Goal: Transaction & Acquisition: Download file/media

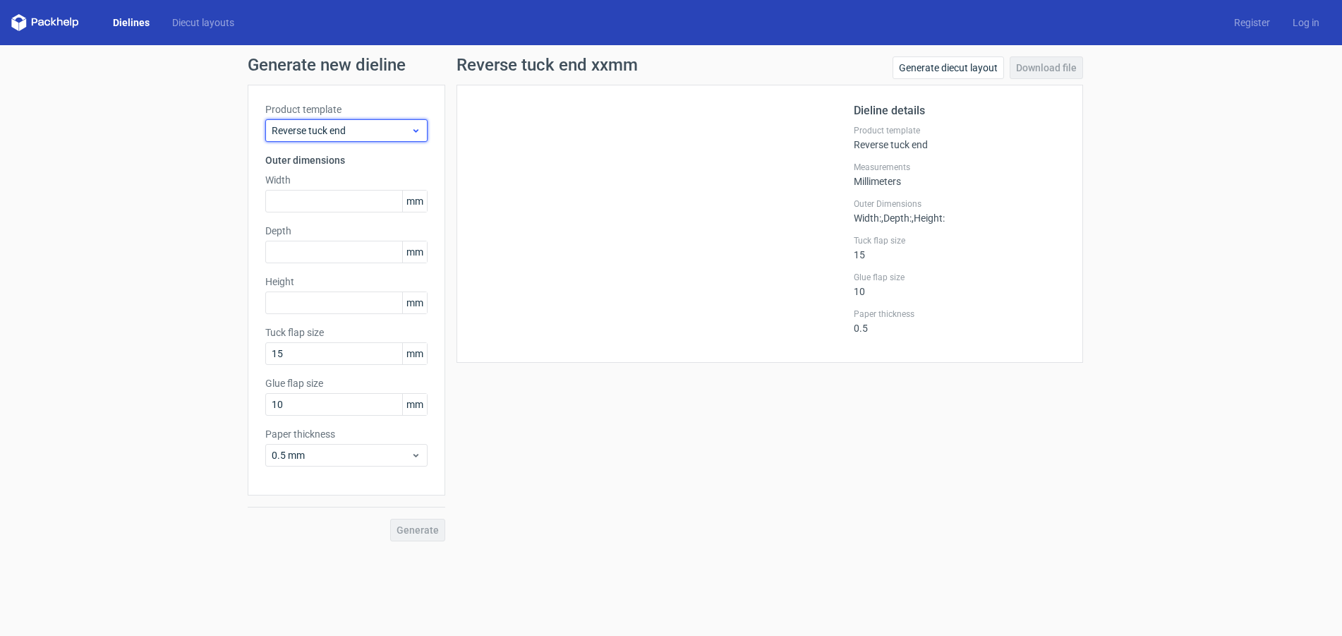
click at [346, 128] on span "Reverse tuck end" at bounding box center [341, 130] width 139 height 14
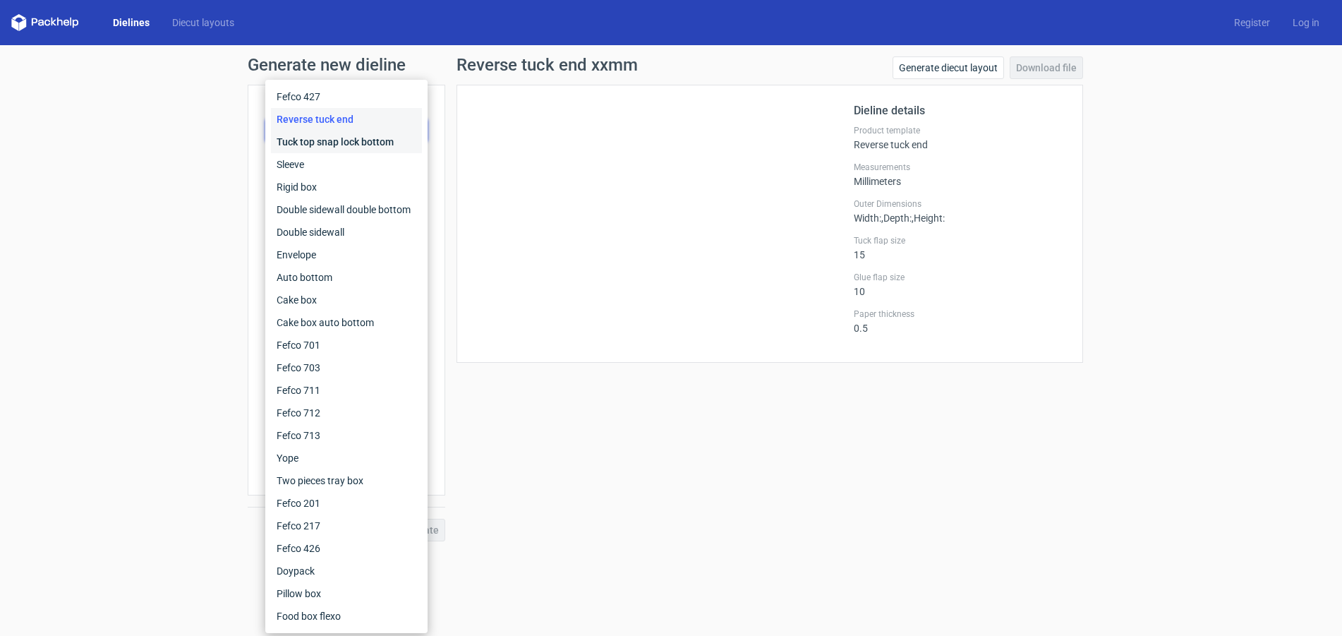
click at [338, 141] on div "Tuck top snap lock bottom" at bounding box center [346, 142] width 151 height 23
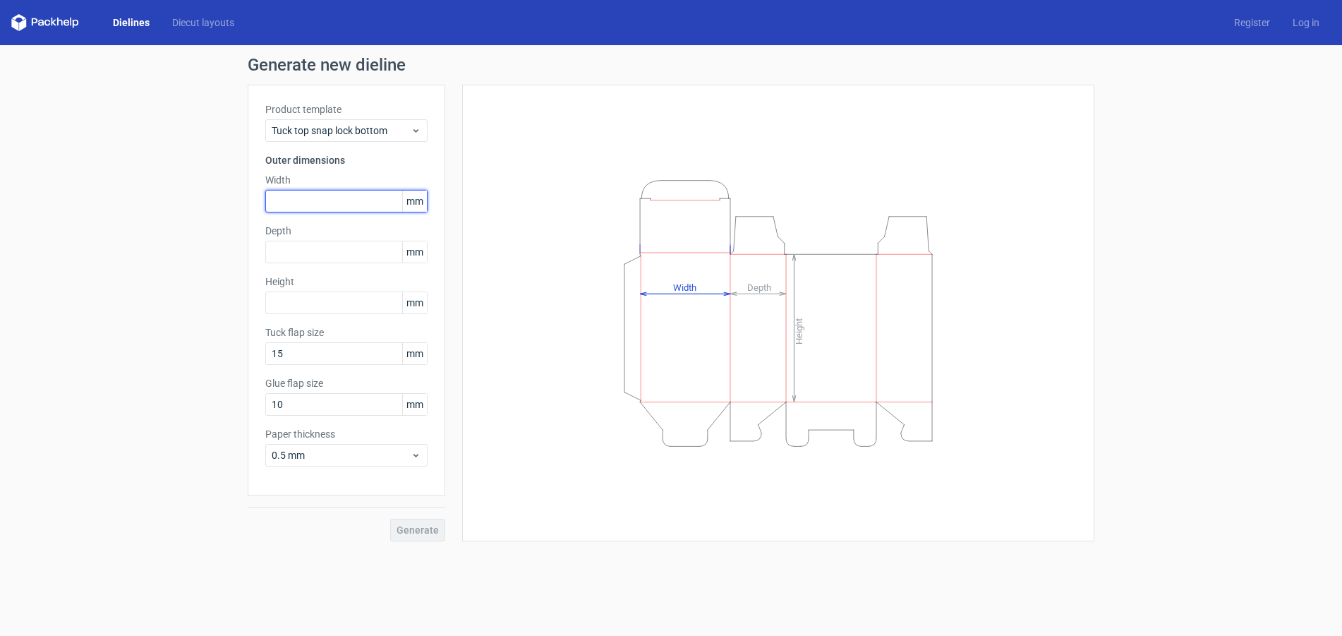
click at [325, 205] on input "text" at bounding box center [346, 201] width 162 height 23
click at [334, 197] on input "text" at bounding box center [346, 201] width 162 height 23
type input "70"
click at [301, 254] on input "text" at bounding box center [346, 252] width 162 height 23
type input "45"
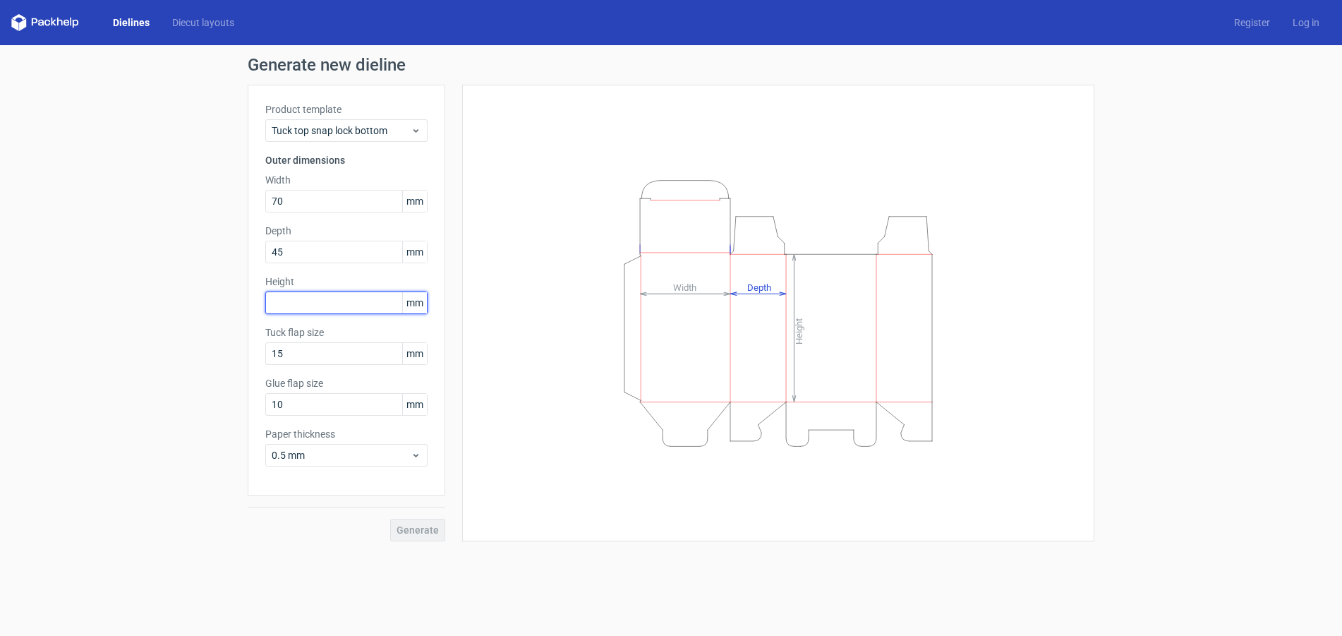
click at [307, 298] on input "text" at bounding box center [346, 302] width 162 height 23
type input "133"
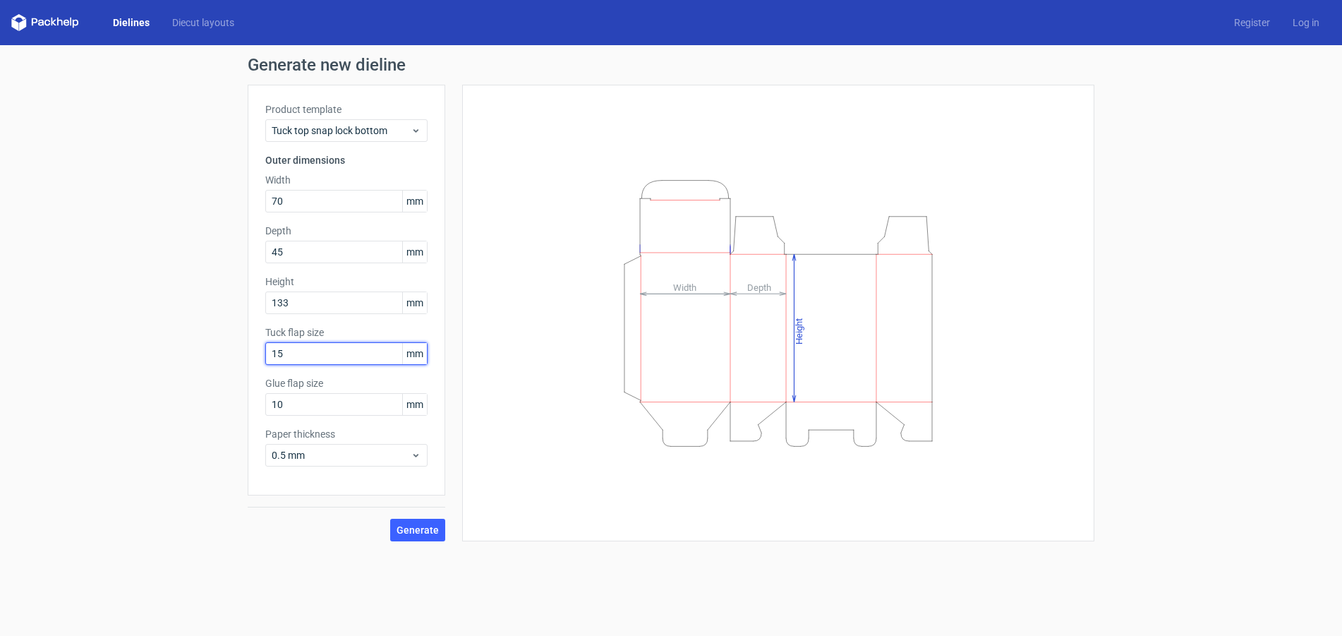
click at [297, 356] on input "15" at bounding box center [346, 353] width 162 height 23
click at [322, 356] on input "15" at bounding box center [346, 353] width 162 height 23
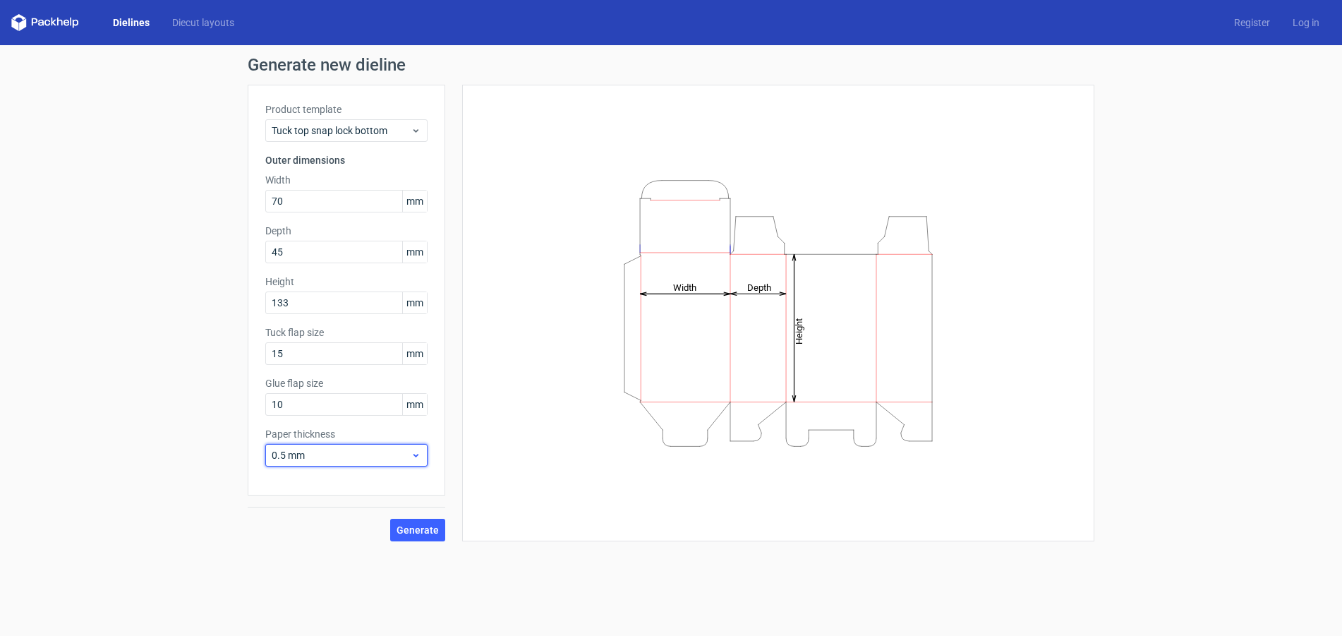
click at [413, 455] on icon at bounding box center [416, 454] width 11 height 11
click at [317, 527] on div "1 mm" at bounding box center [346, 531] width 151 height 23
click at [418, 530] on span "Generate" at bounding box center [417, 530] width 42 height 10
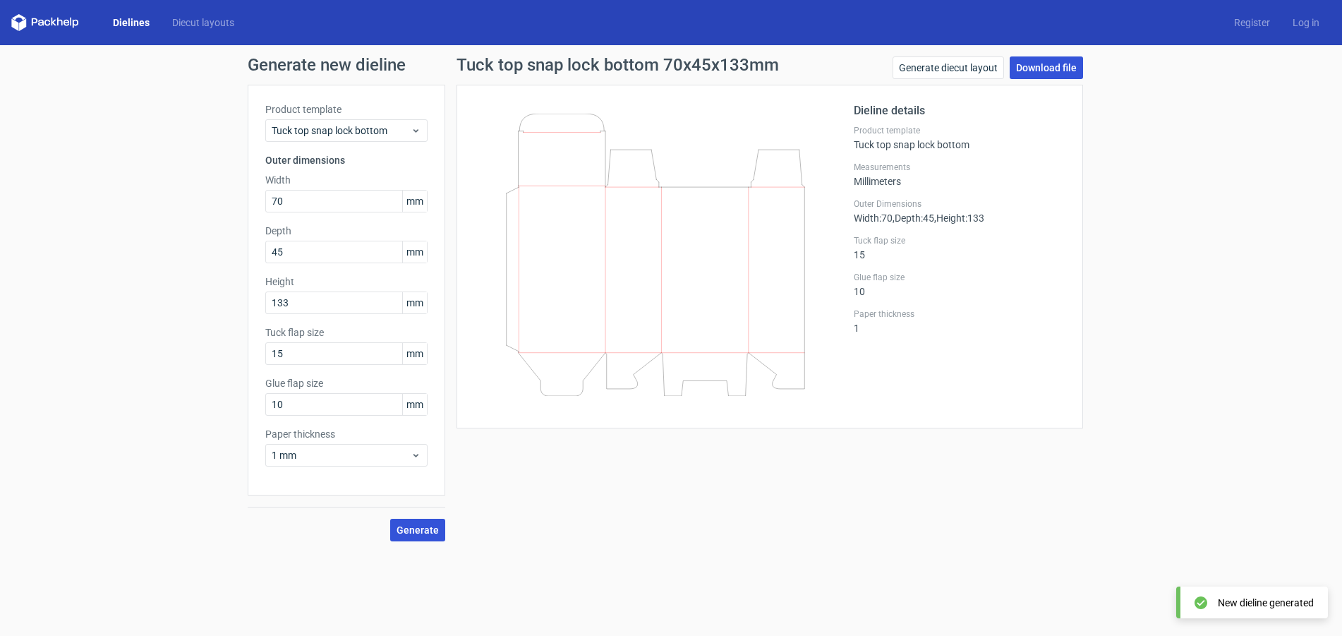
click at [1063, 65] on link "Download file" at bounding box center [1045, 67] width 73 height 23
